Goal: Task Accomplishment & Management: Use online tool/utility

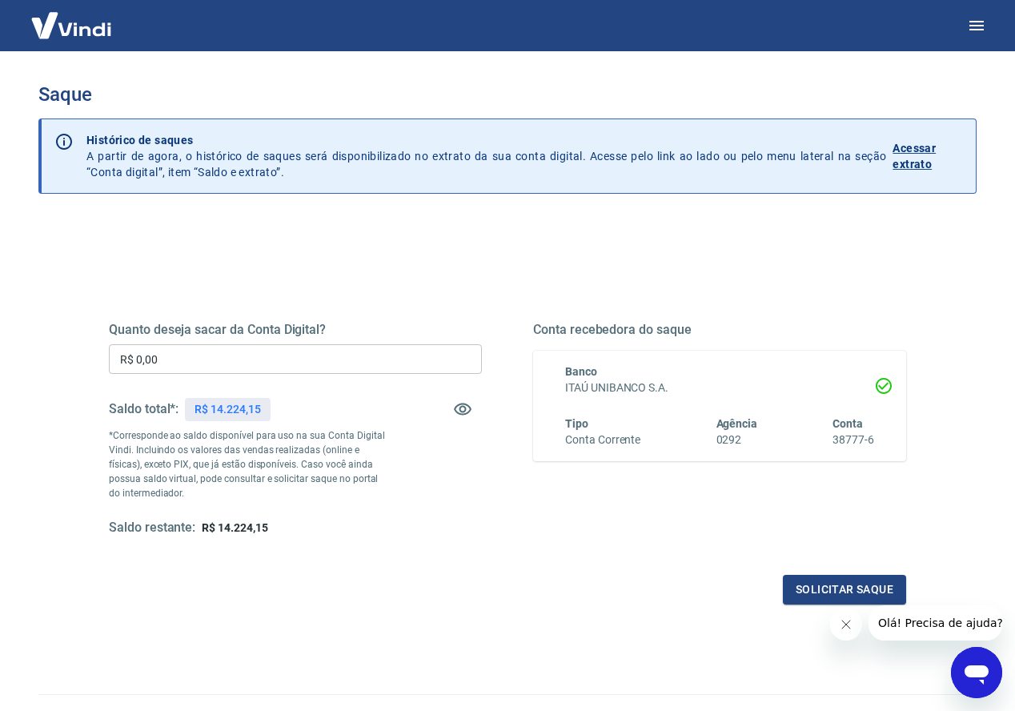
click at [243, 412] on p "R$ 14.224,15" at bounding box center [228, 409] width 66 height 17
copy p "14.224,15"
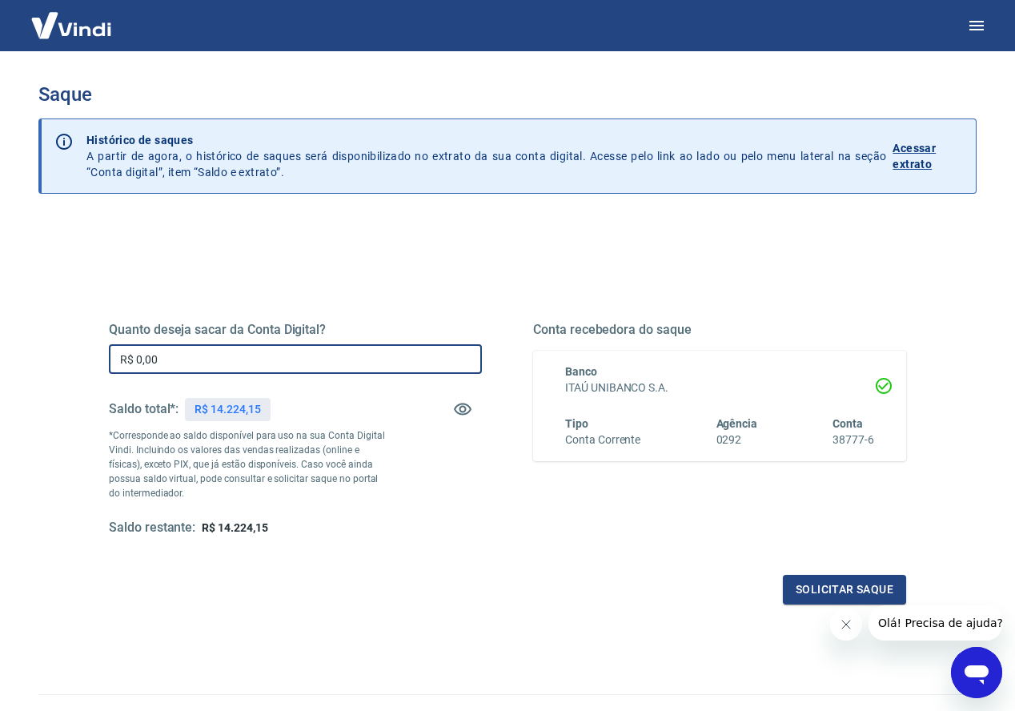
click at [290, 363] on input "R$ 0,00" at bounding box center [295, 359] width 373 height 30
click at [289, 363] on input "R$ 0,00" at bounding box center [295, 359] width 373 height 30
paste input "14.224,15"
type input "R$ 14.224,15"
click at [848, 584] on button "Solicitar saque" at bounding box center [844, 590] width 123 height 30
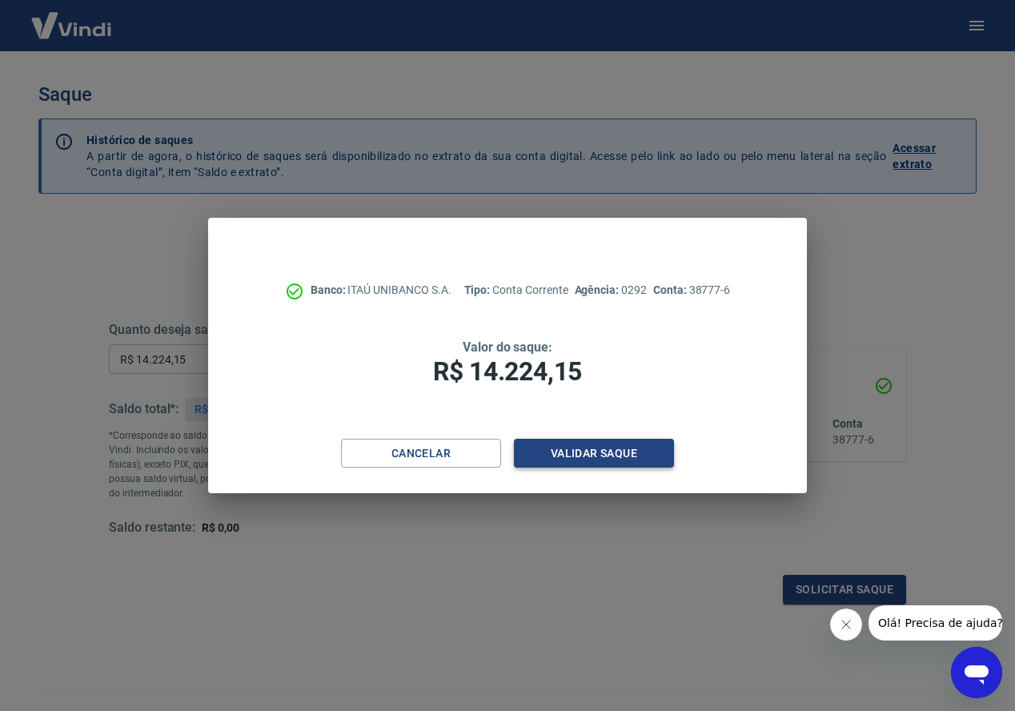
click at [629, 463] on button "Validar saque" at bounding box center [594, 454] width 160 height 30
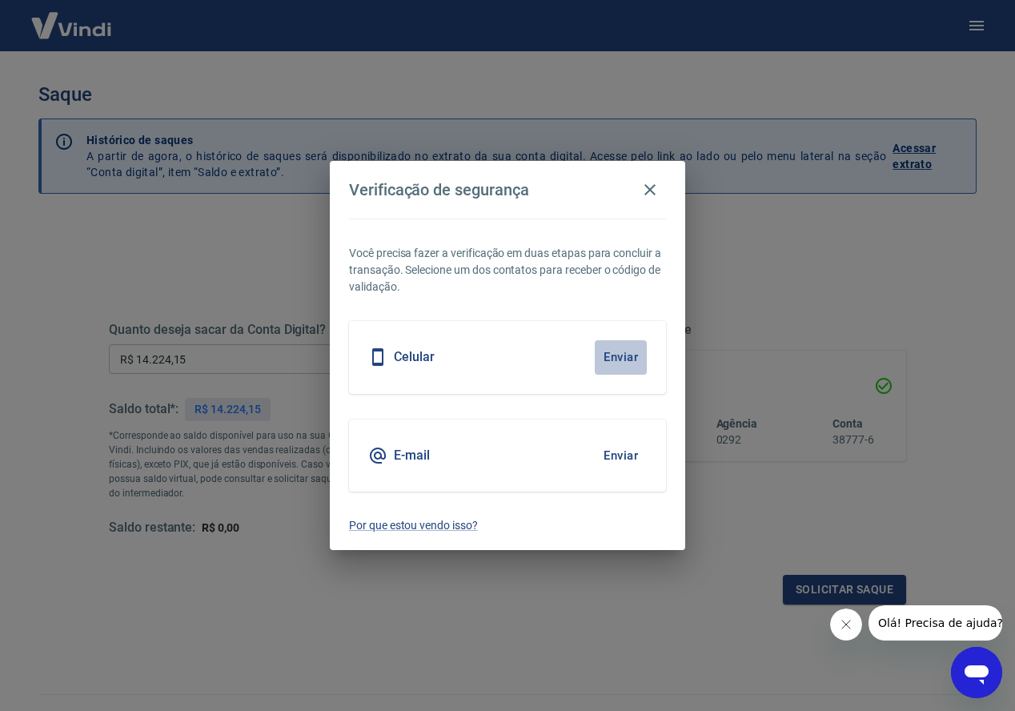
click at [636, 359] on button "Enviar" at bounding box center [621, 357] width 52 height 34
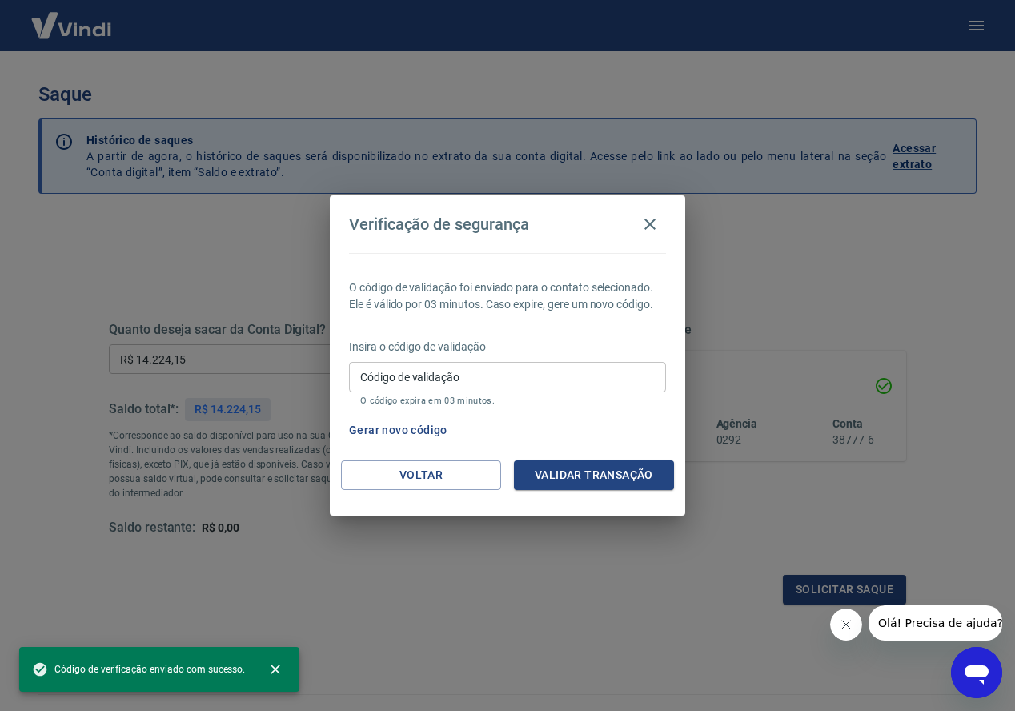
click at [516, 381] on input "Código de validação" at bounding box center [507, 377] width 317 height 30
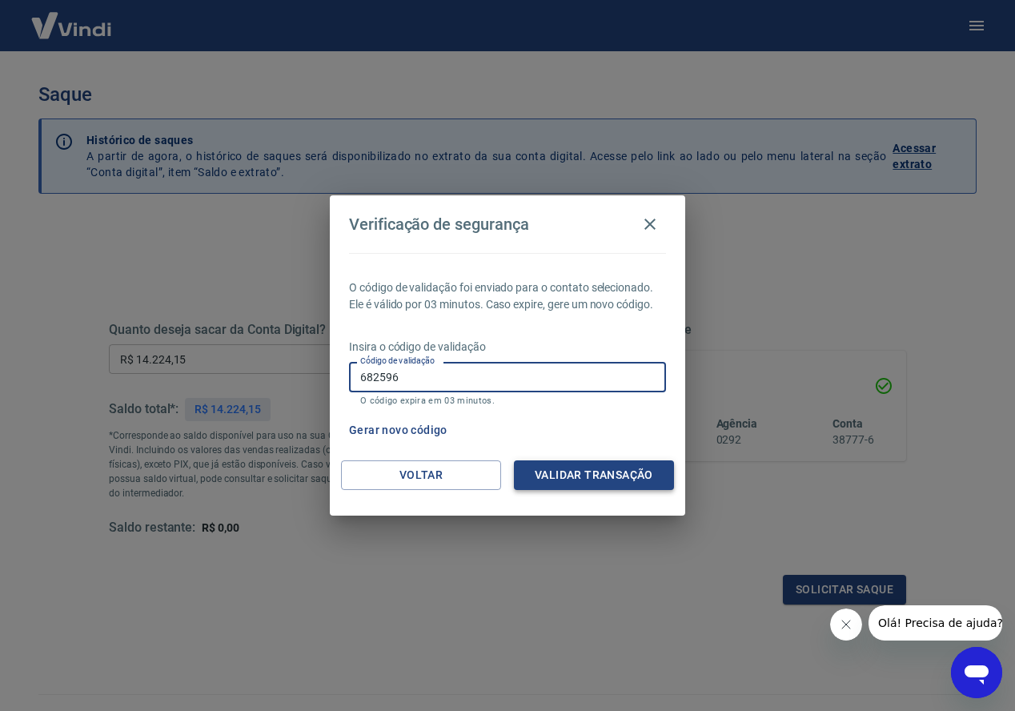
type input "682596"
click at [628, 473] on button "Validar transação" at bounding box center [594, 475] width 160 height 30
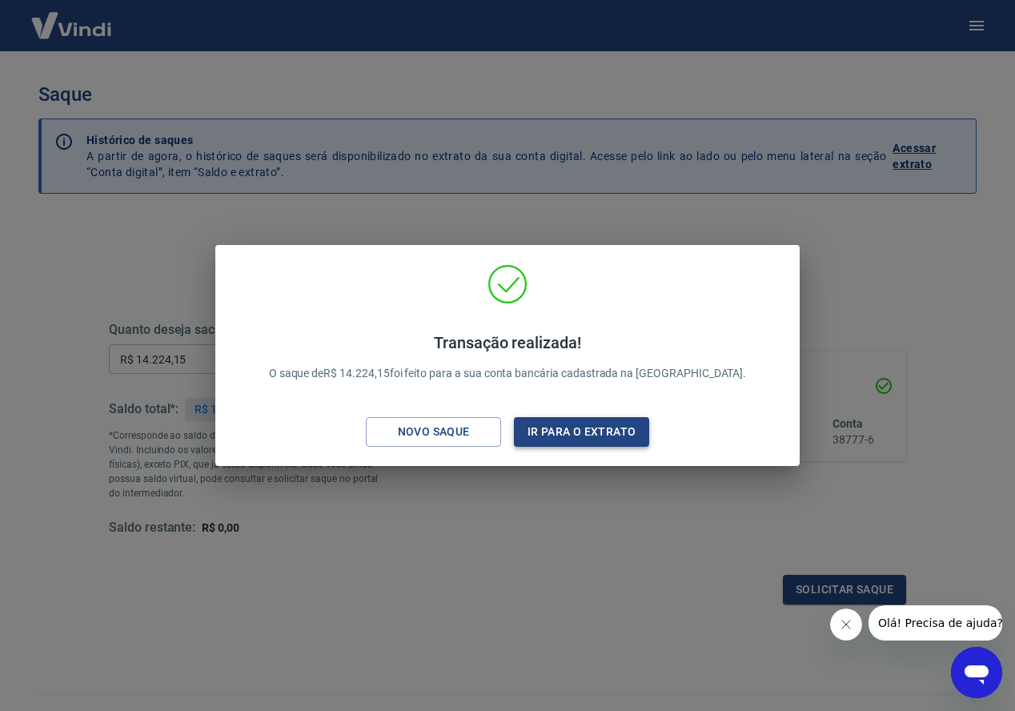
click at [564, 427] on button "Ir para o extrato" at bounding box center [581, 432] width 135 height 30
